Goal: Navigation & Orientation: Find specific page/section

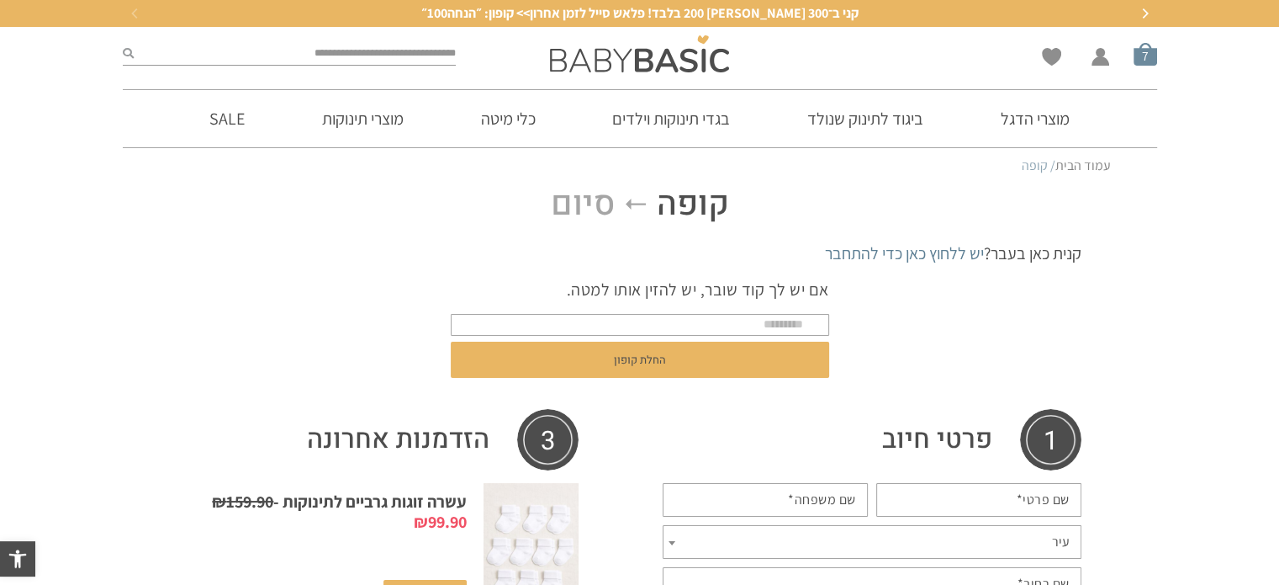
click at [1144, 52] on span "סל קניות" at bounding box center [1146, 54] width 24 height 24
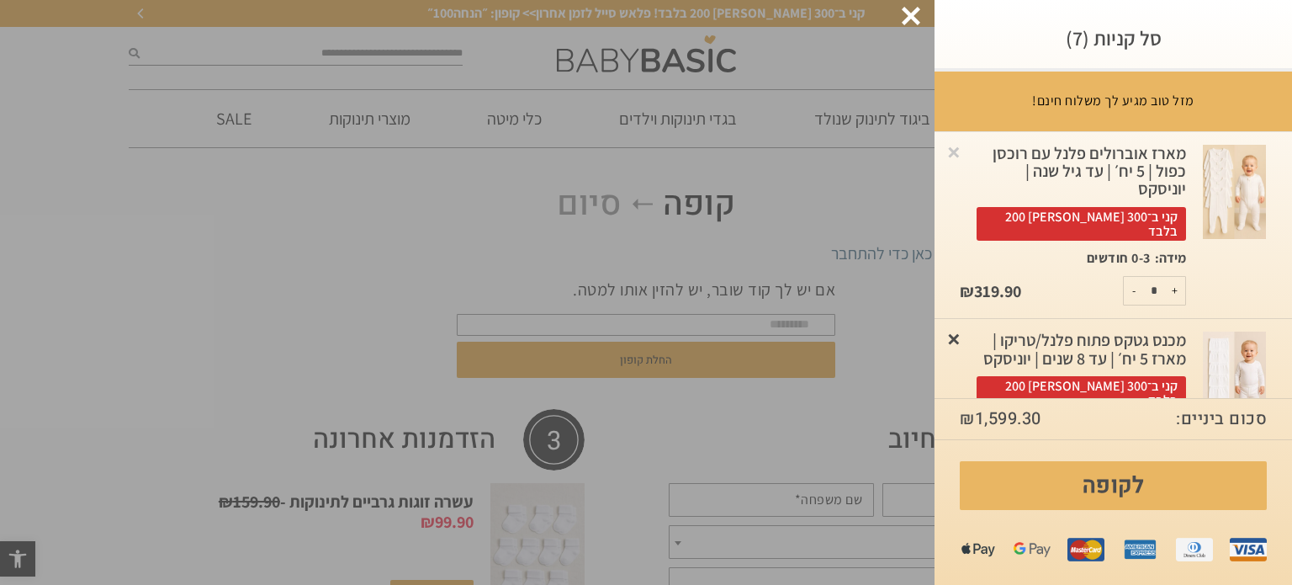
click at [962, 330] on link "×" at bounding box center [953, 338] width 17 height 17
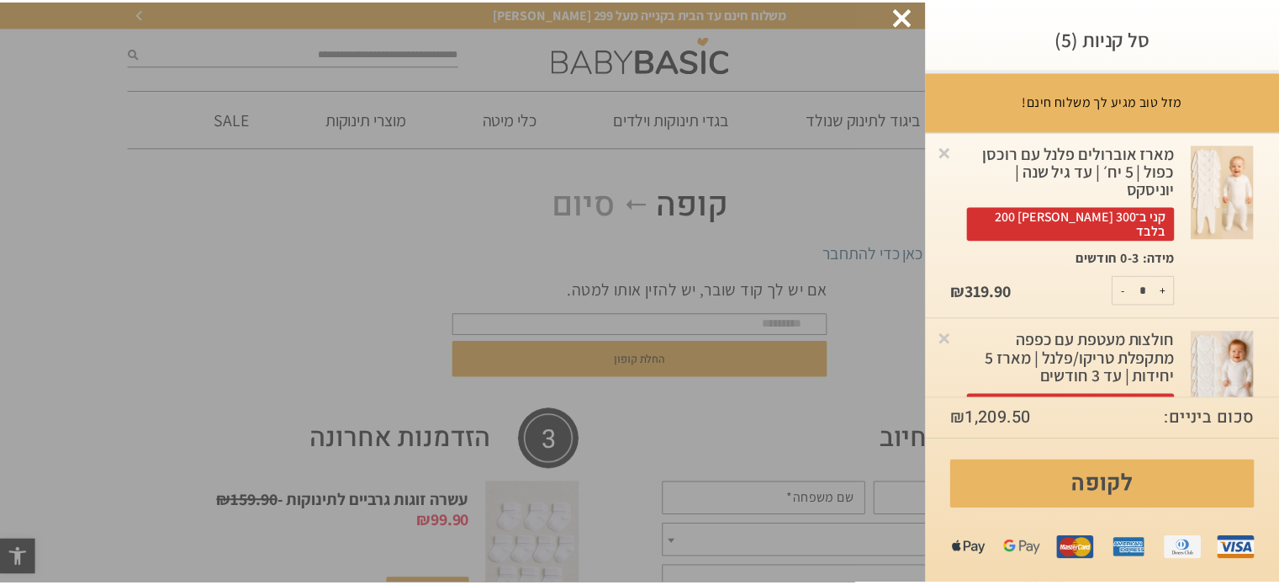
scroll to position [285, 0]
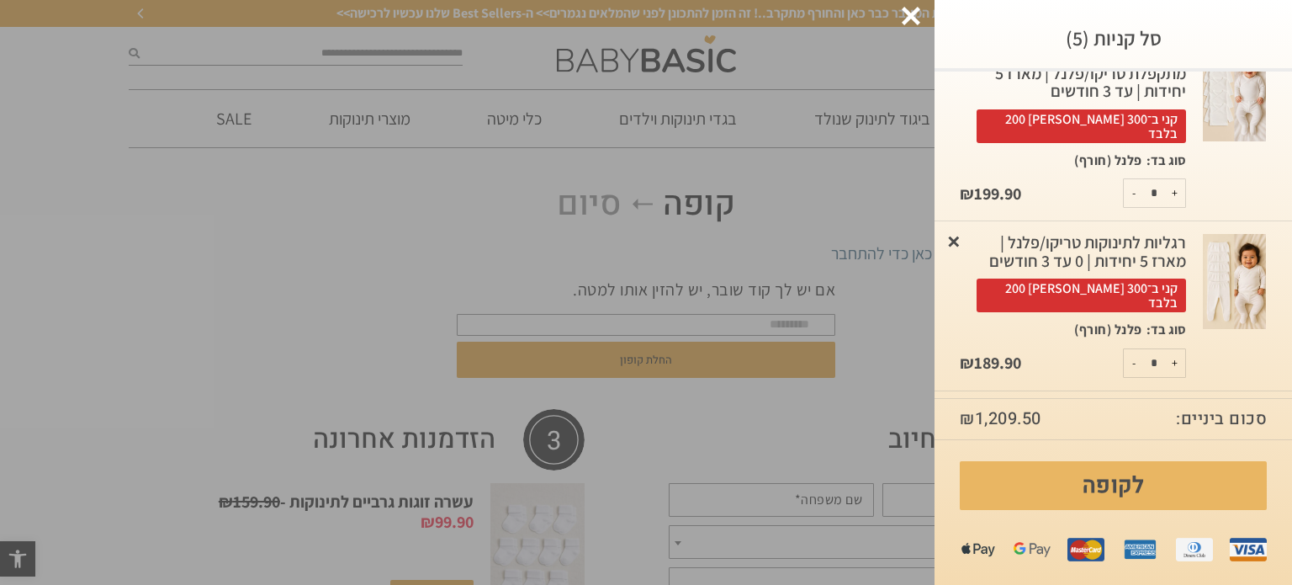
click at [962, 232] on link "×" at bounding box center [953, 240] width 17 height 17
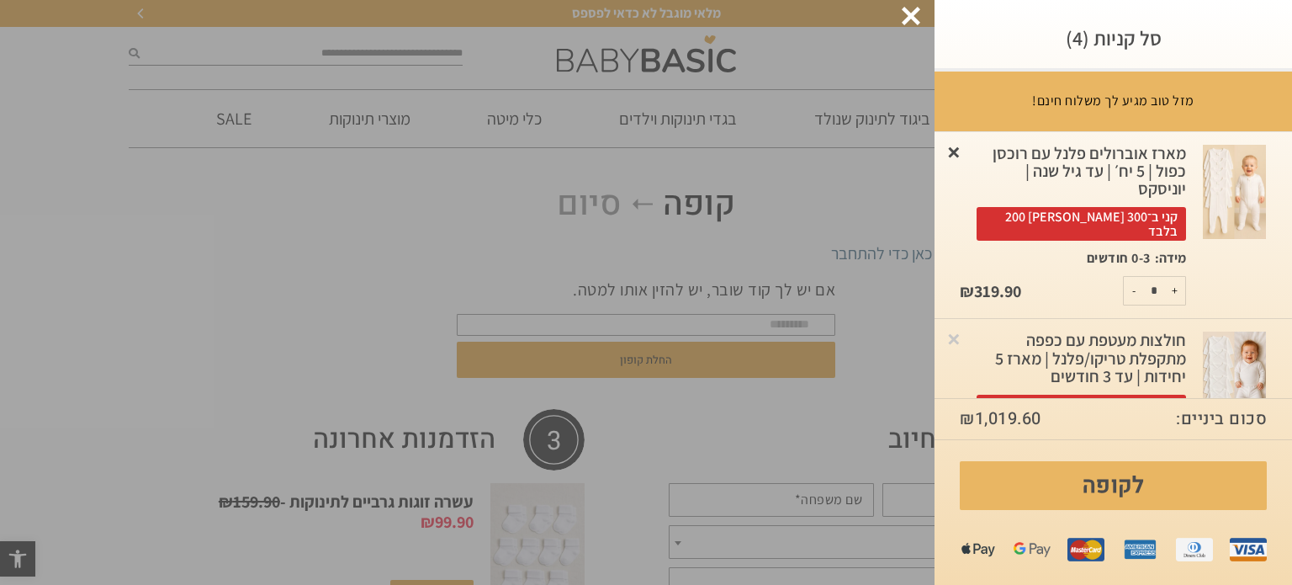
click at [962, 152] on link "×" at bounding box center [953, 151] width 17 height 17
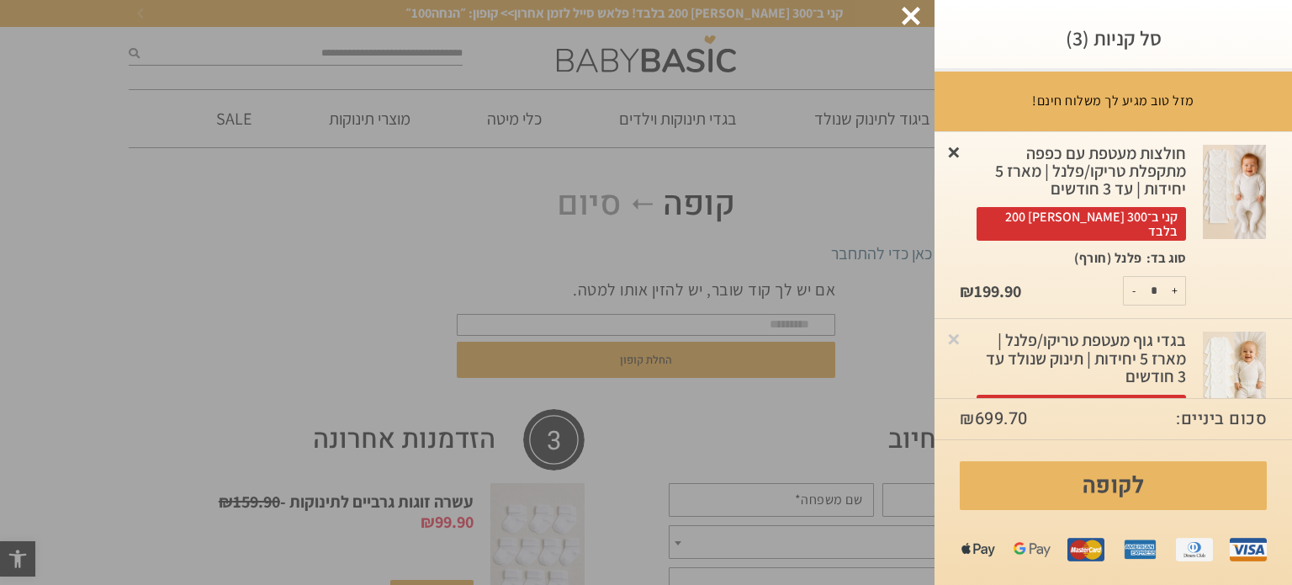
click at [962, 152] on link "×" at bounding box center [953, 151] width 17 height 17
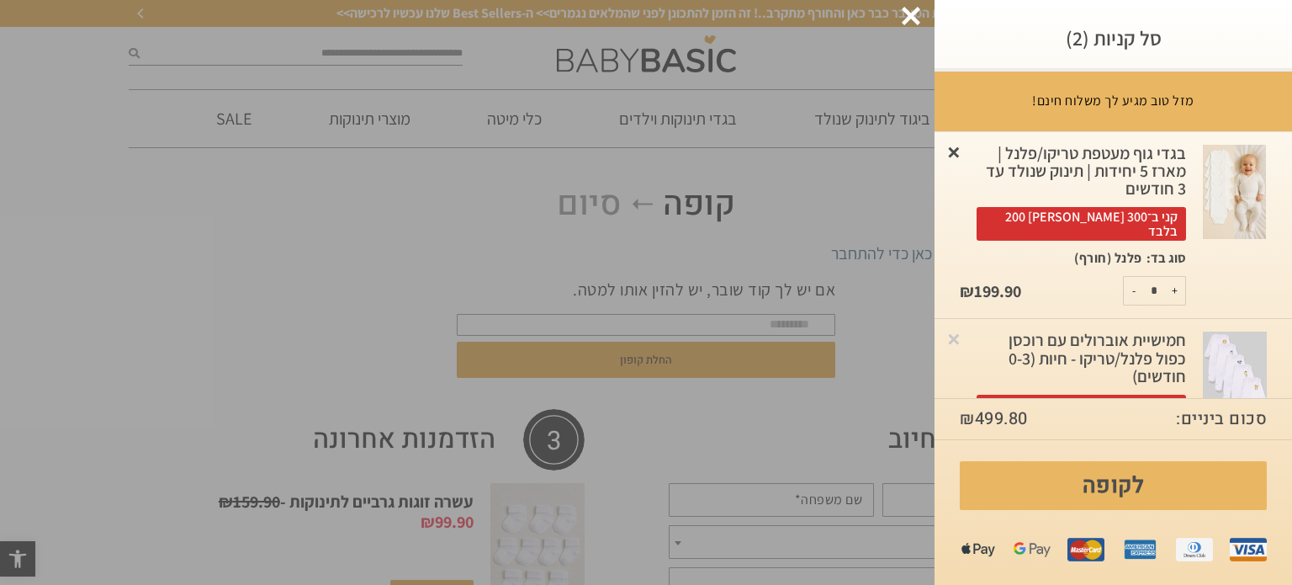
click at [962, 152] on link "×" at bounding box center [953, 151] width 17 height 17
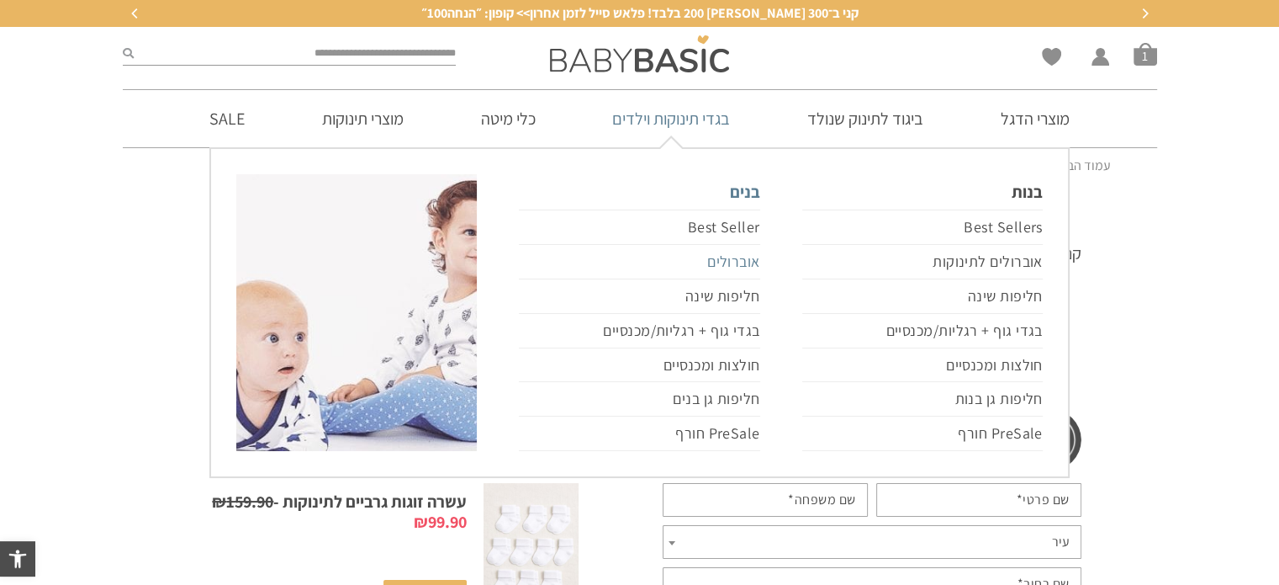
click at [732, 260] on link "אוברולים" at bounding box center [639, 262] width 241 height 34
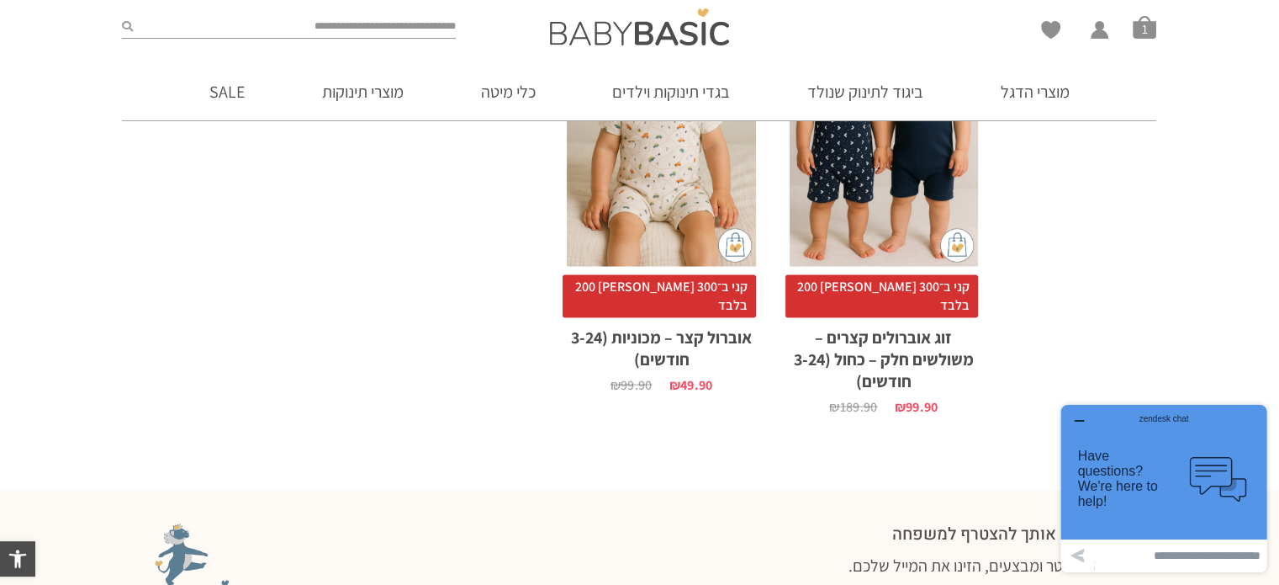
scroll to position [3822, 0]
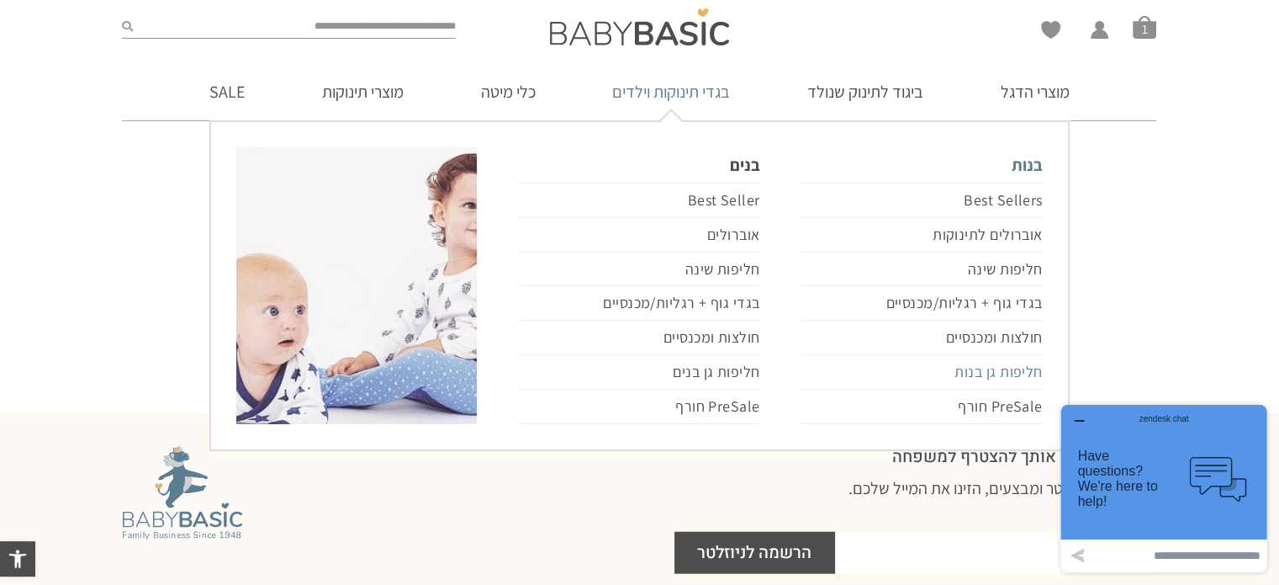
click at [976, 371] on link "חליפות גן בנות" at bounding box center [922, 372] width 241 height 34
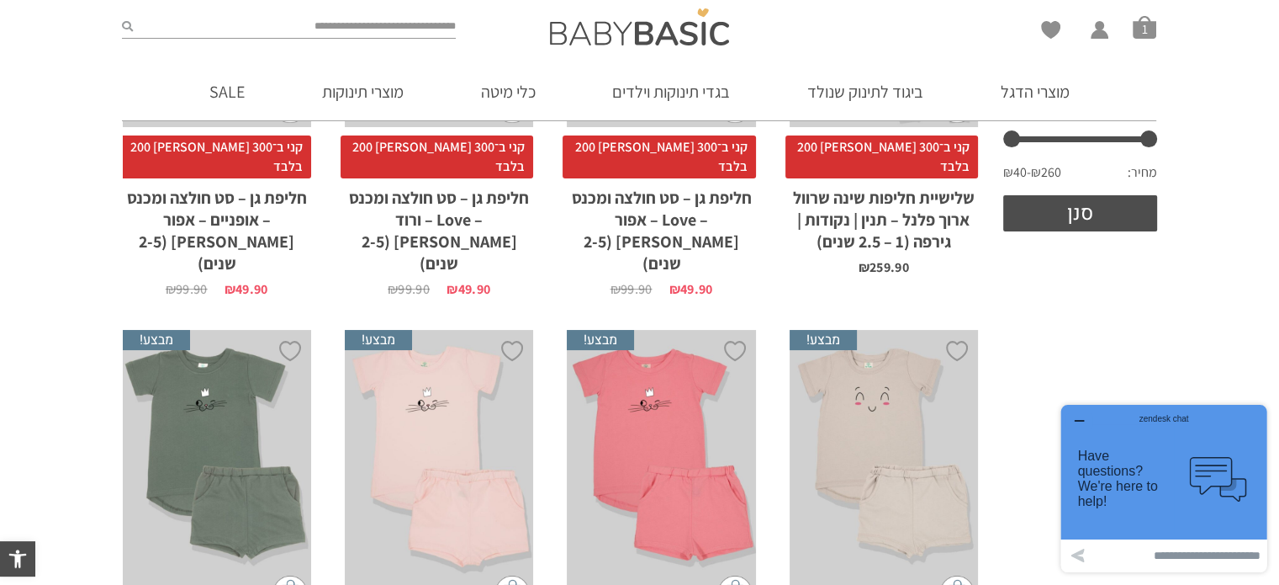
scroll to position [370, 0]
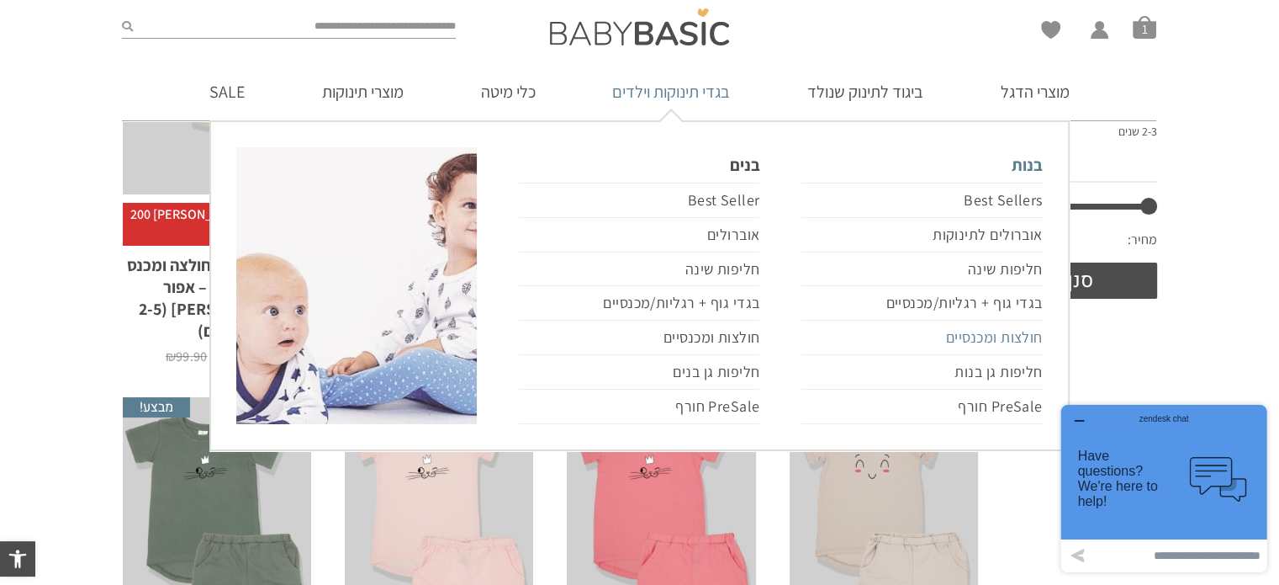
click at [979, 332] on link "חולצות ומכנסיים" at bounding box center [922, 337] width 241 height 34
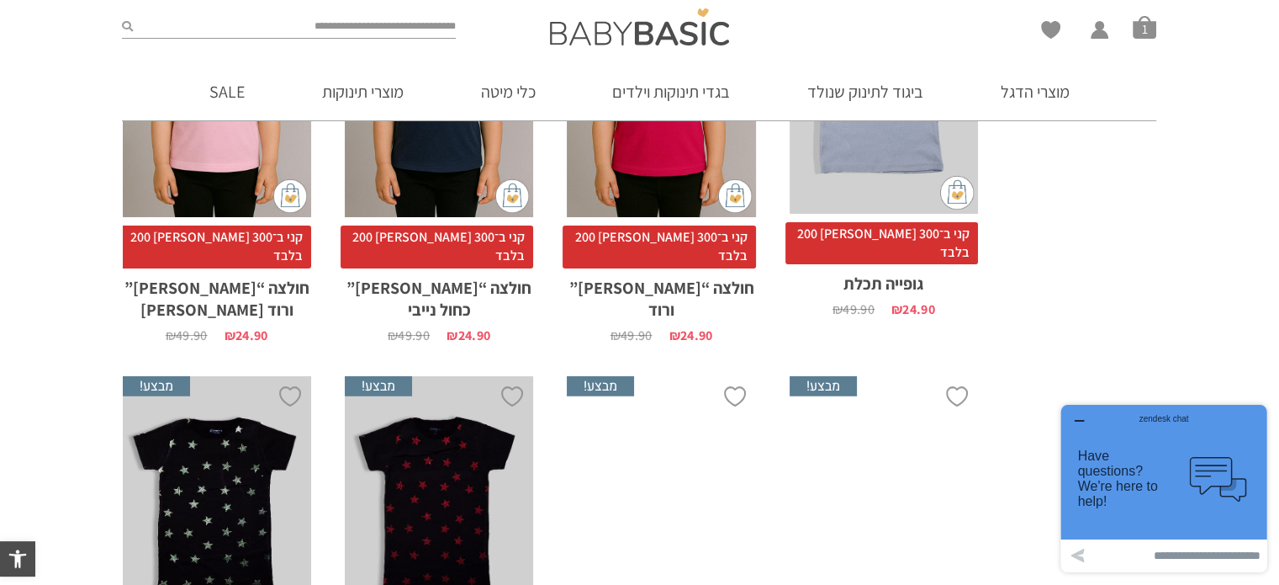
scroll to position [4676, 0]
